Goal: Information Seeking & Learning: Find contact information

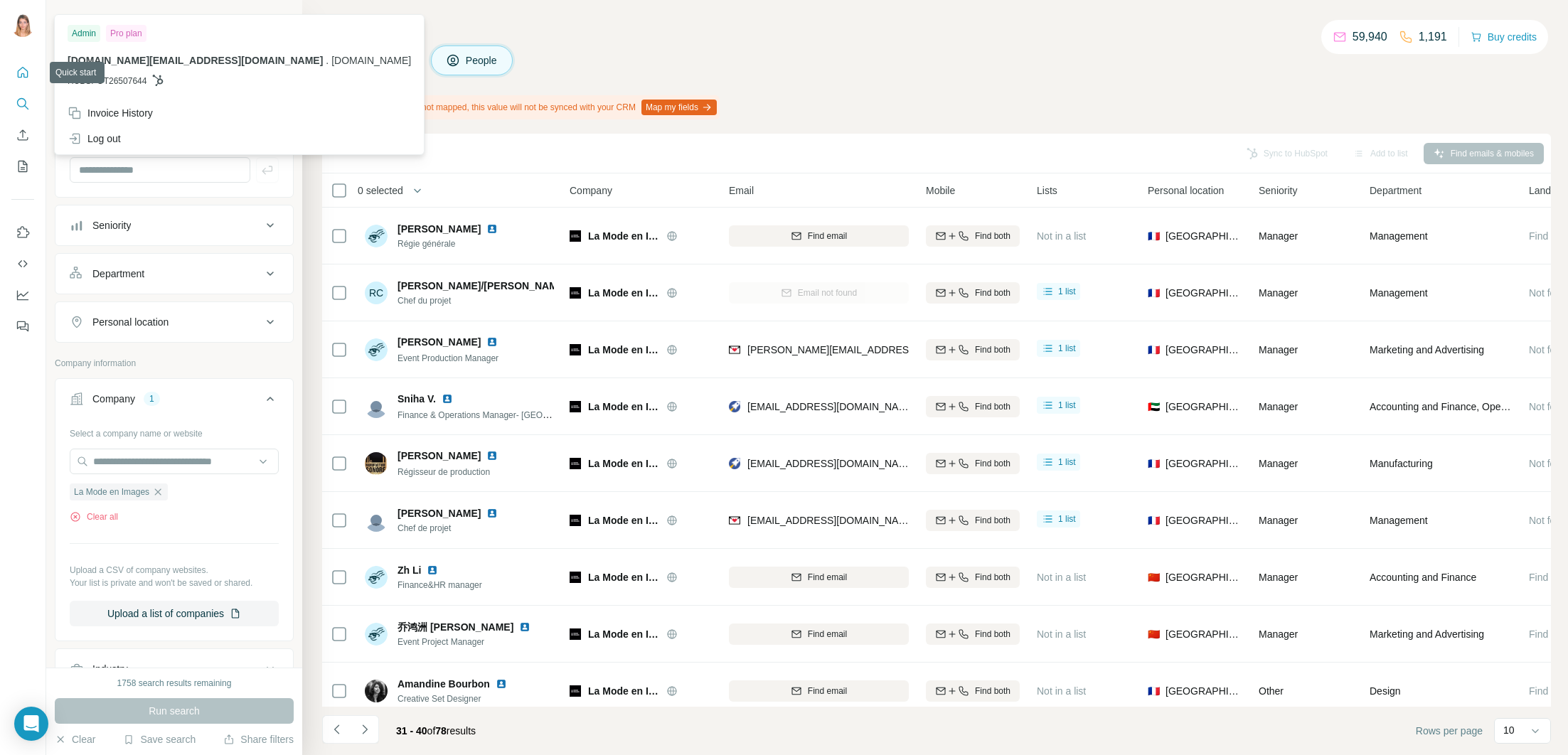
drag, startPoint x: 17, startPoint y: 70, endPoint x: 72, endPoint y: 67, distance: 55.1
click at [18, 70] on icon "Quick start" at bounding box center [23, 73] width 14 height 14
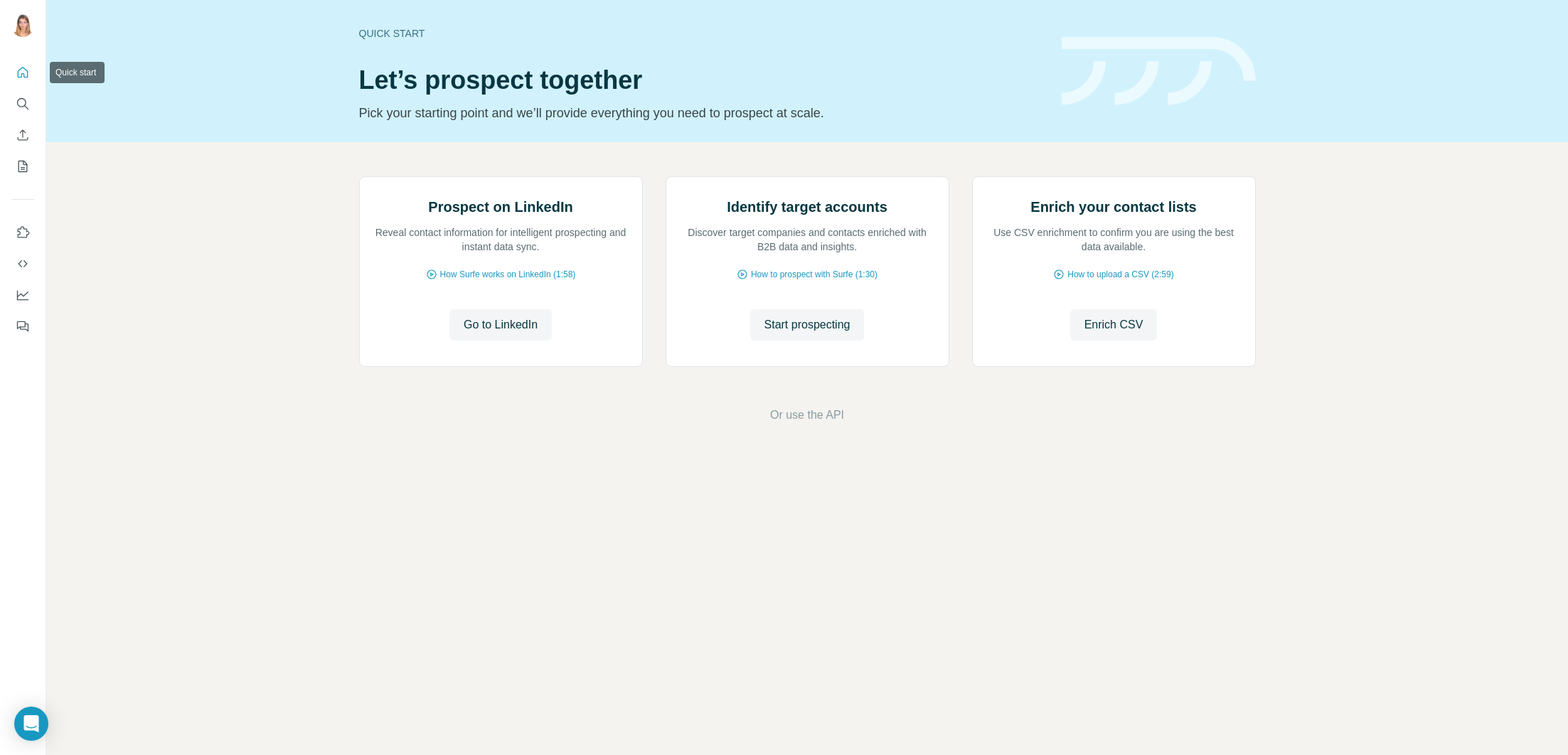
click at [16, 70] on icon "Quick start" at bounding box center [23, 73] width 14 height 14
click at [22, 102] on icon "Search" at bounding box center [23, 104] width 14 height 14
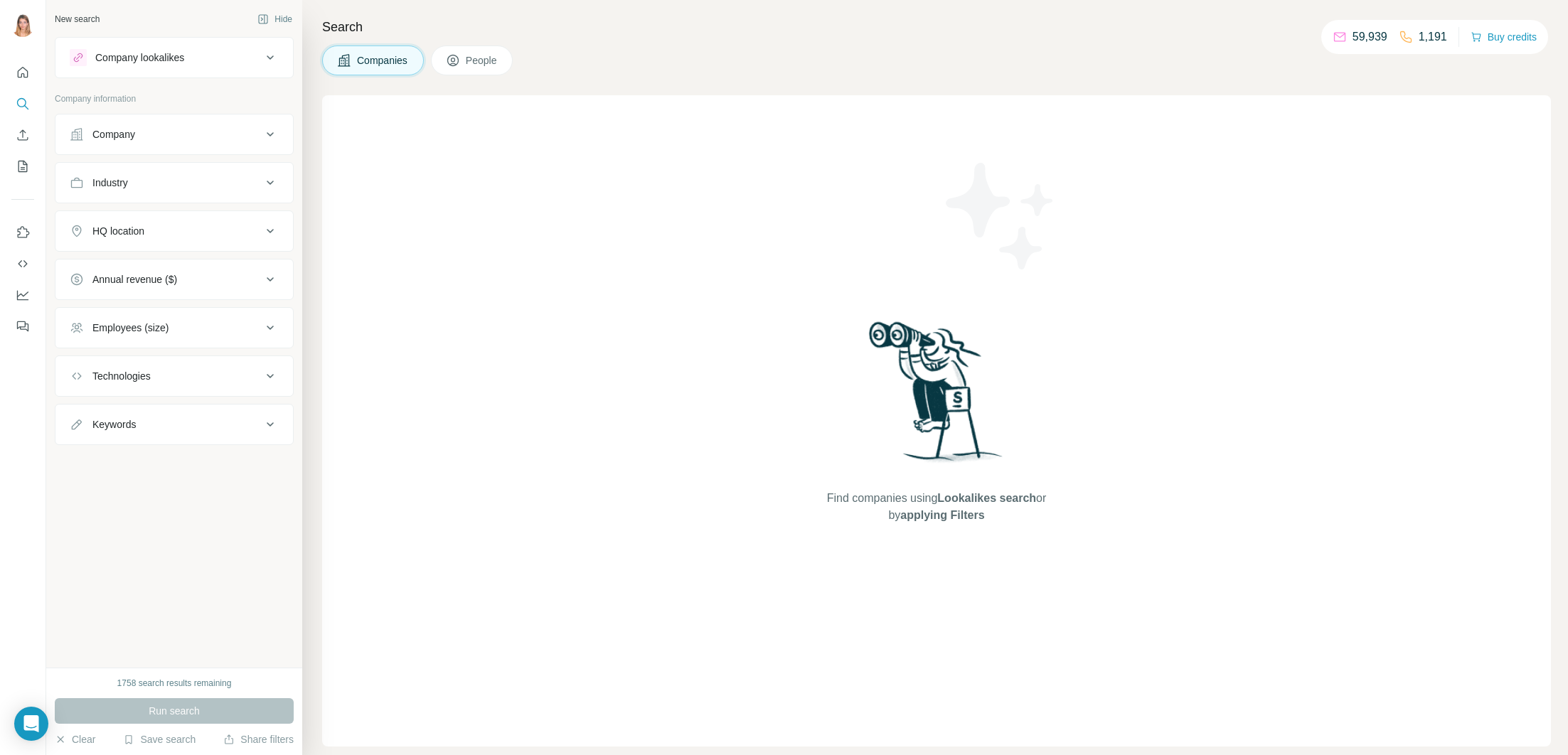
click at [163, 128] on div "Company" at bounding box center [165, 134] width 192 height 14
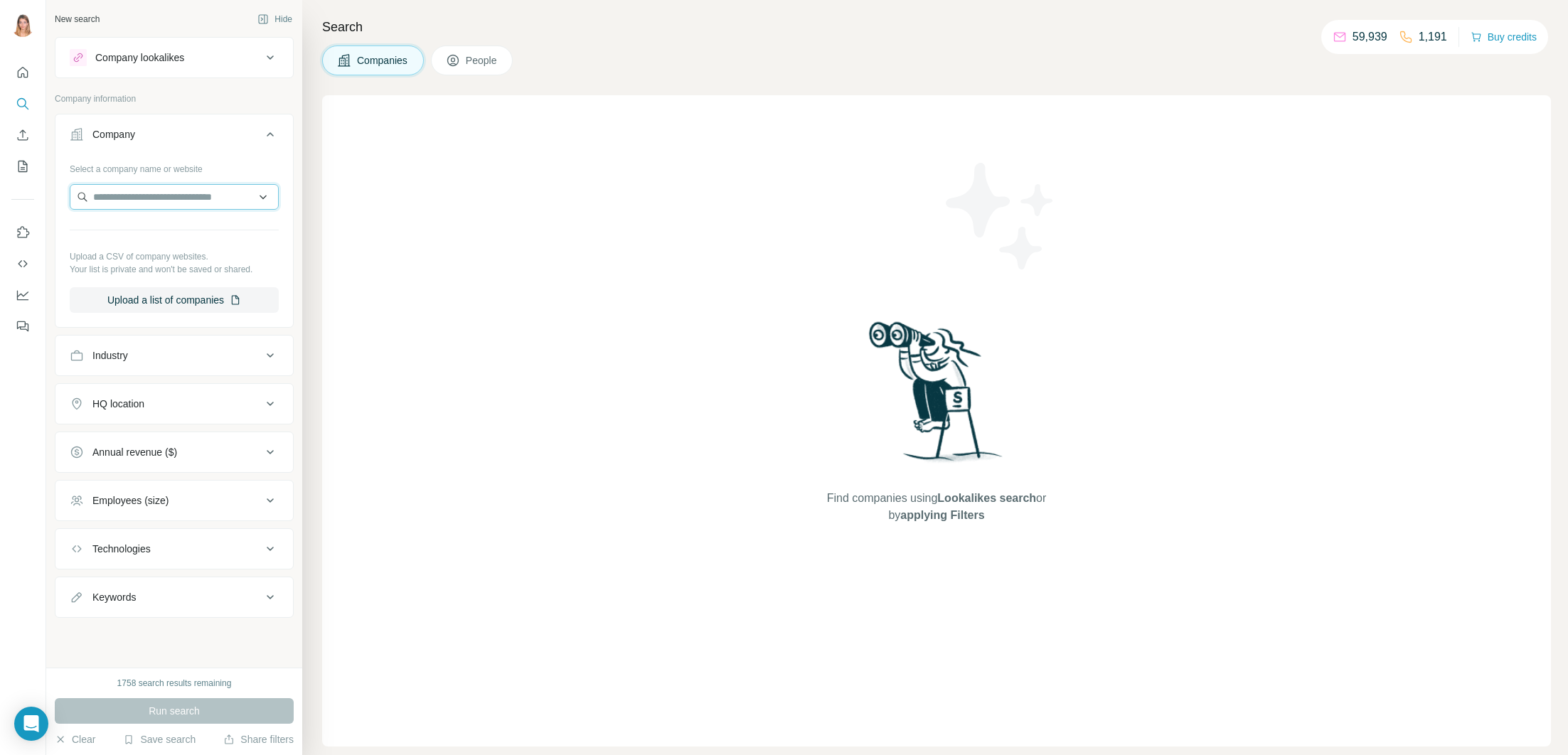
click at [174, 189] on input "text" at bounding box center [173, 197] width 209 height 25
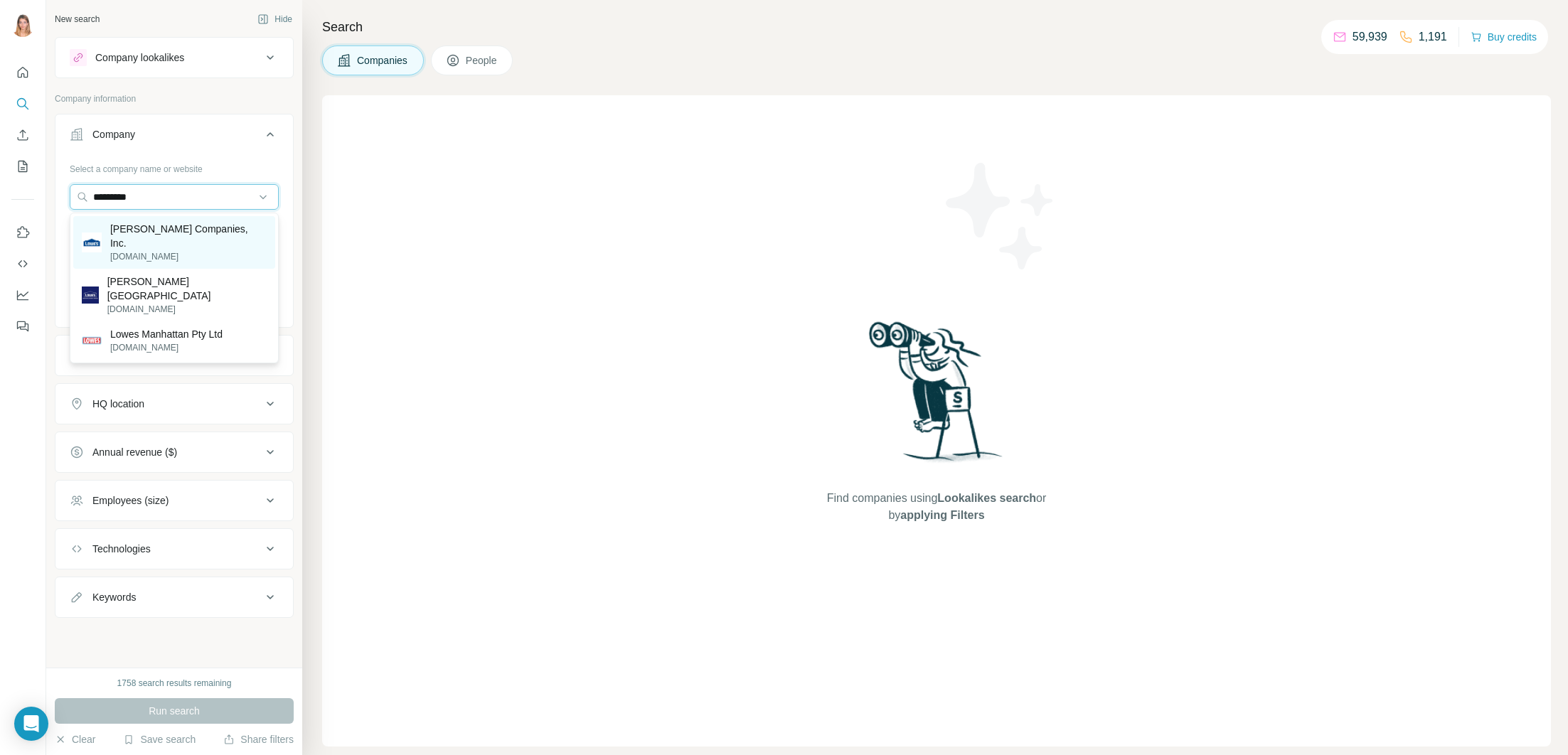
type input "*********"
click at [169, 231] on p "[PERSON_NAME] Companies, Inc." at bounding box center [189, 236] width 157 height 28
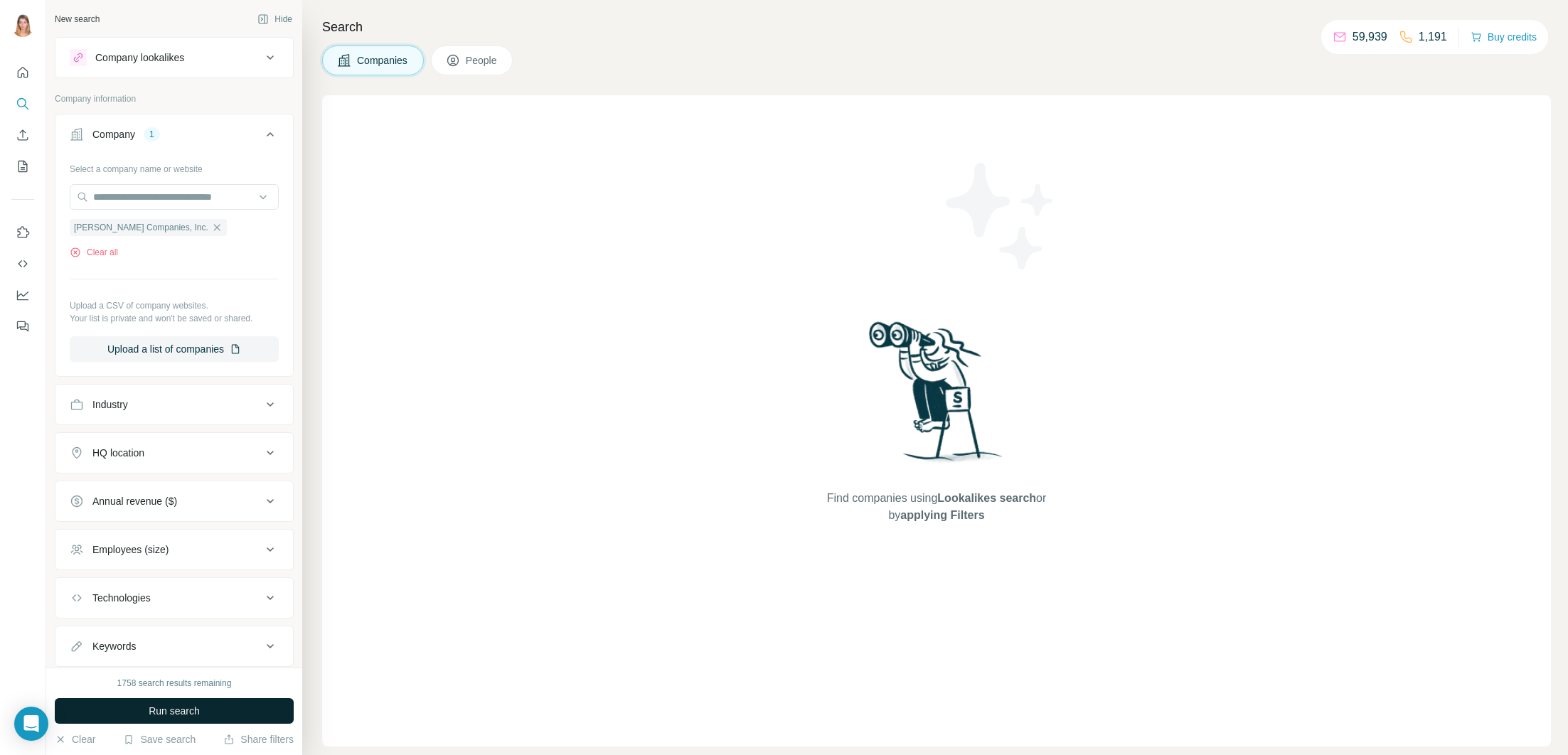
click at [179, 699] on button "Run search" at bounding box center [174, 711] width 239 height 25
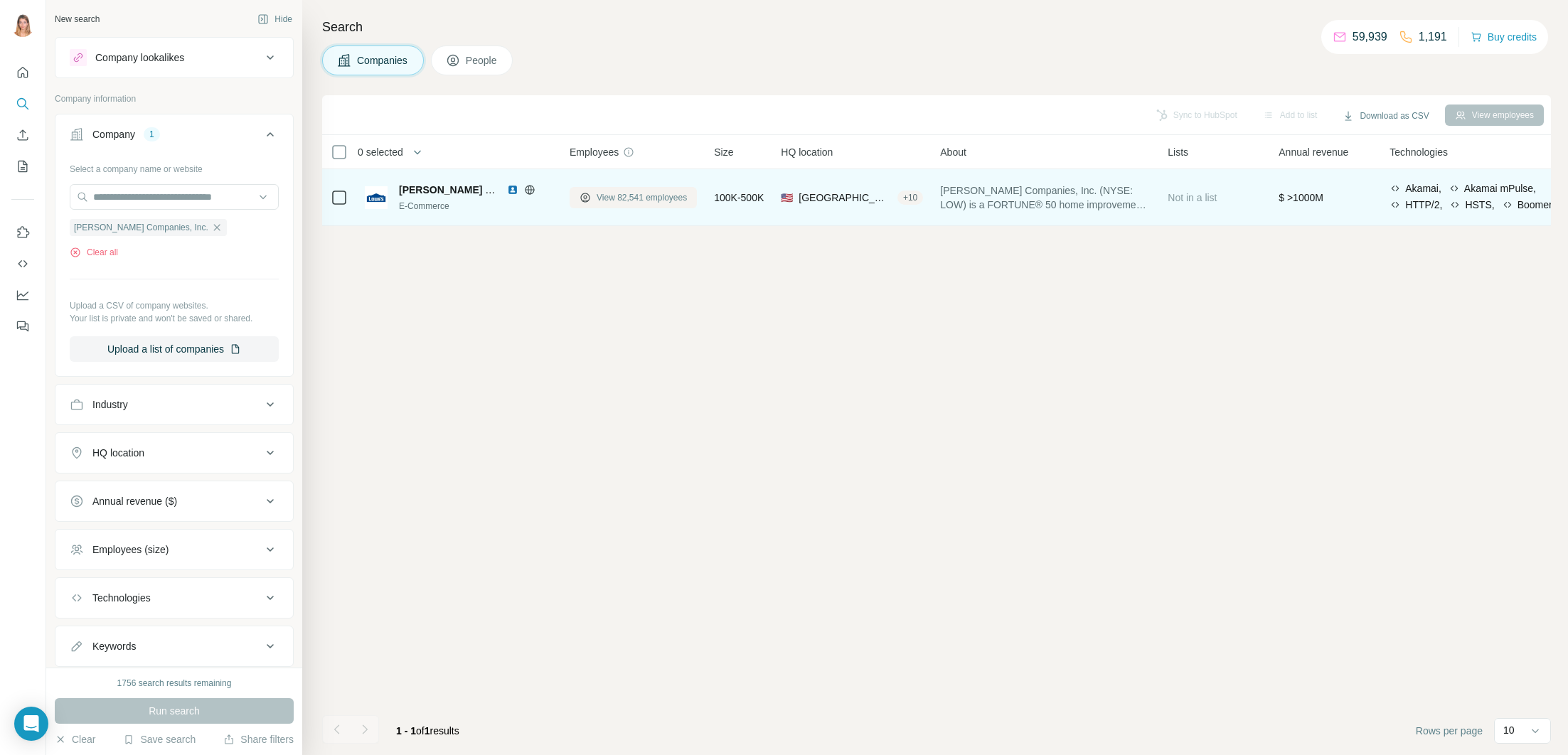
click at [644, 203] on span "View 82,541 employees" at bounding box center [641, 198] width 90 height 13
